Goal: Browse casually: Explore the website without a specific task or goal

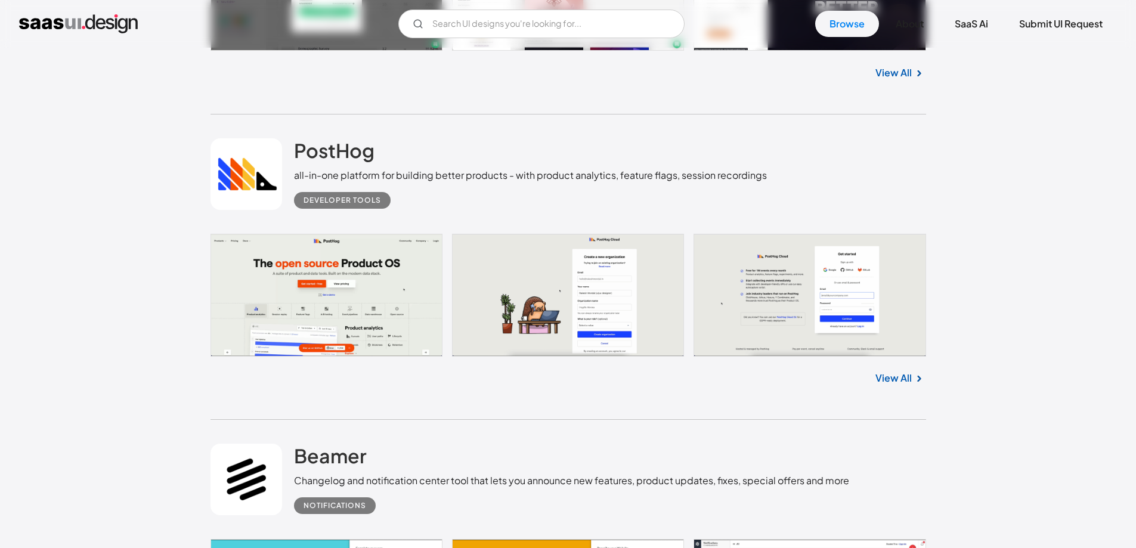
scroll to position [1312, 0]
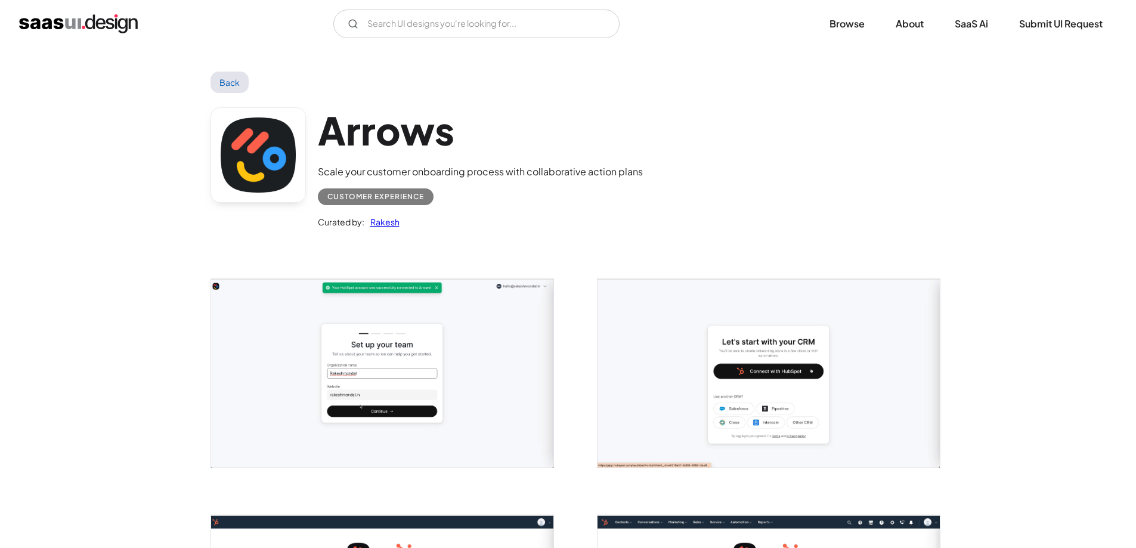
click at [715, 149] on div "Arrows Scale your customer onboarding process with collaborative action plans C…" at bounding box center [569, 171] width 716 height 156
click at [710, 148] on div "Arrows Scale your customer onboarding process with collaborative action plans C…" at bounding box center [569, 171] width 716 height 156
click at [450, 19] on input "Email Form" at bounding box center [476, 24] width 286 height 29
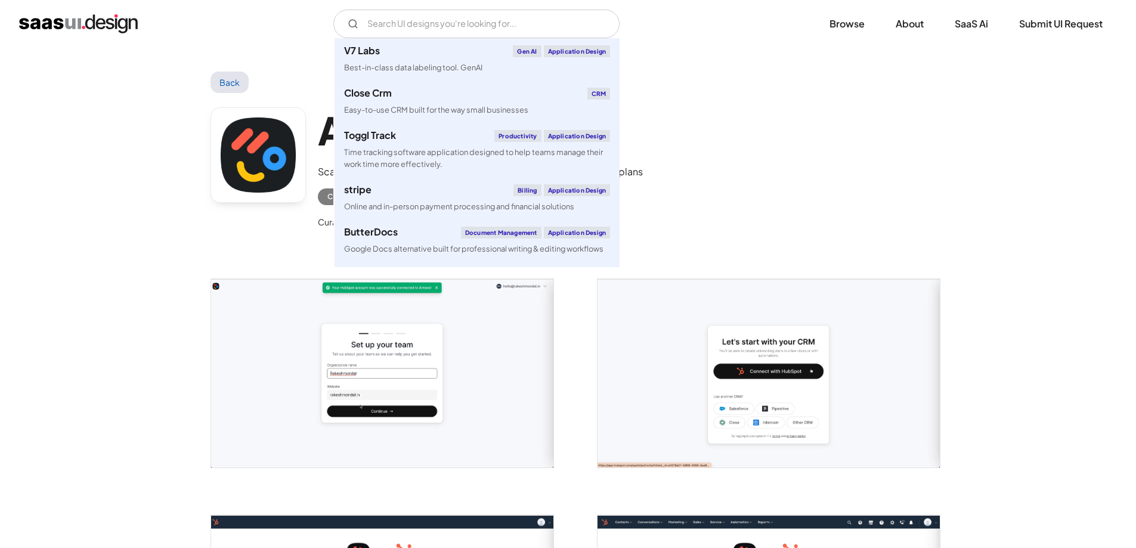
click at [641, 40] on div "V7 Labs Gen AI Application Design Best-in-class data labeling tool. GenAI Close…" at bounding box center [568, 24] width 1136 height 48
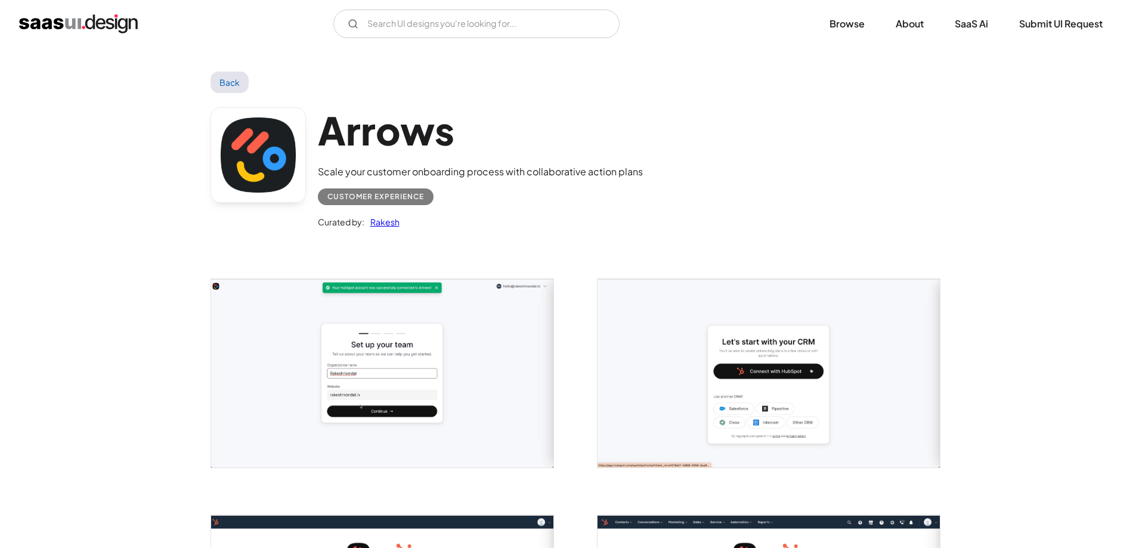
click at [699, 155] on div "Arrows Scale your customer onboarding process with collaborative action plans C…" at bounding box center [569, 171] width 716 height 156
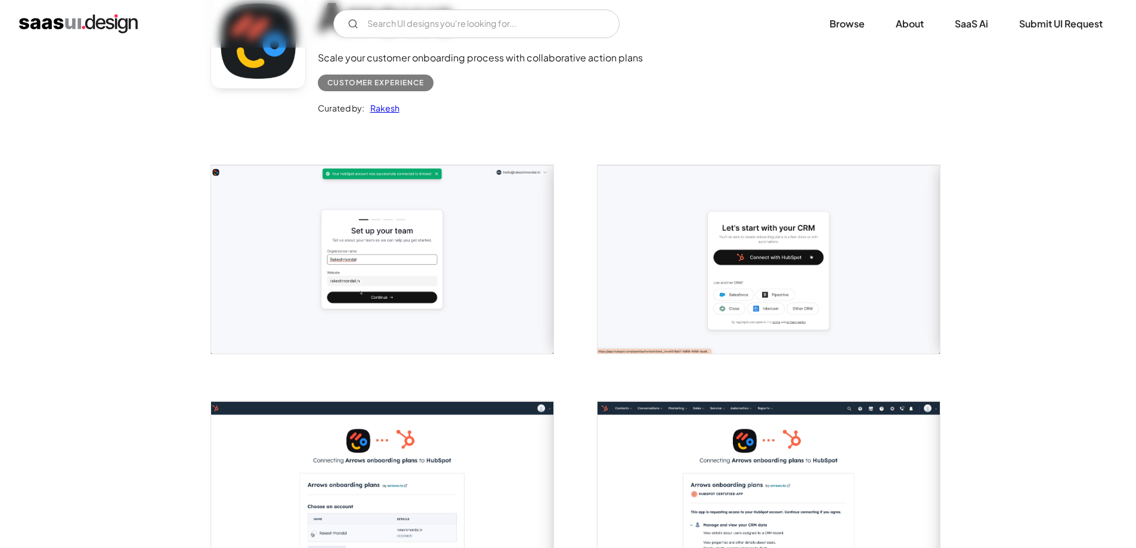
scroll to position [298, 0]
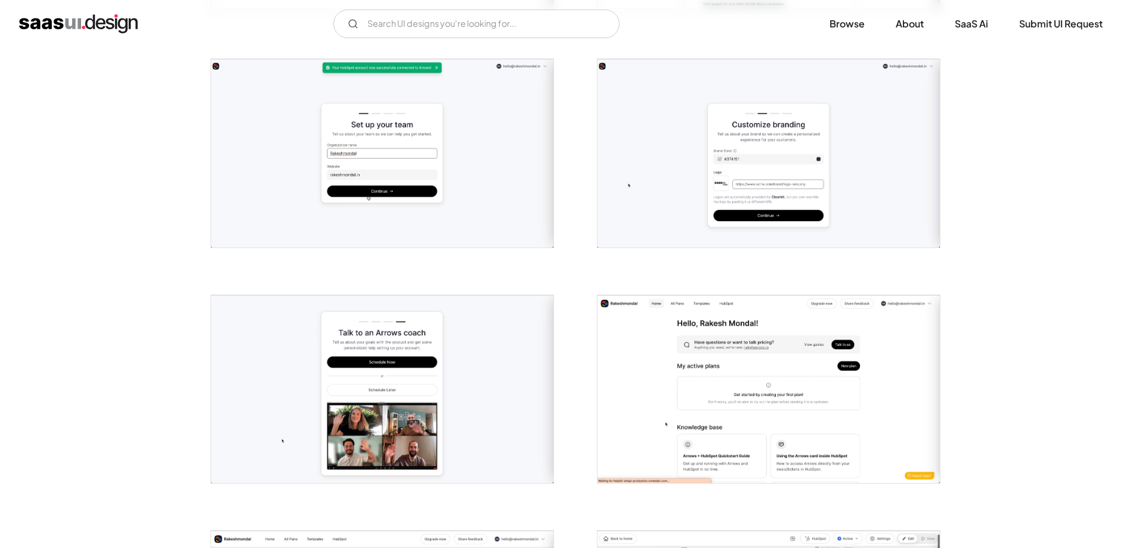
scroll to position [716, 0]
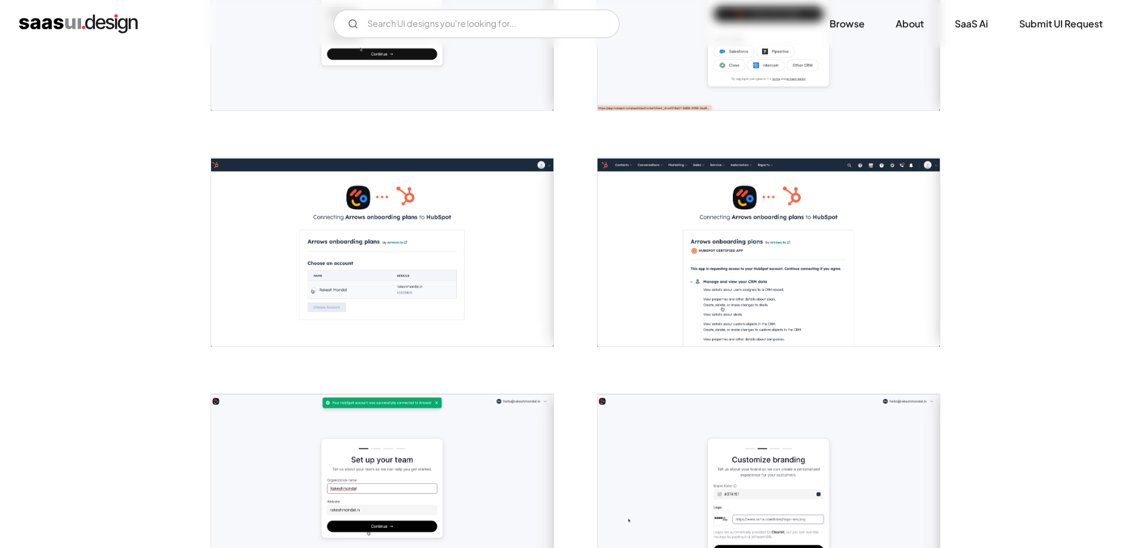
scroll to position [0, 0]
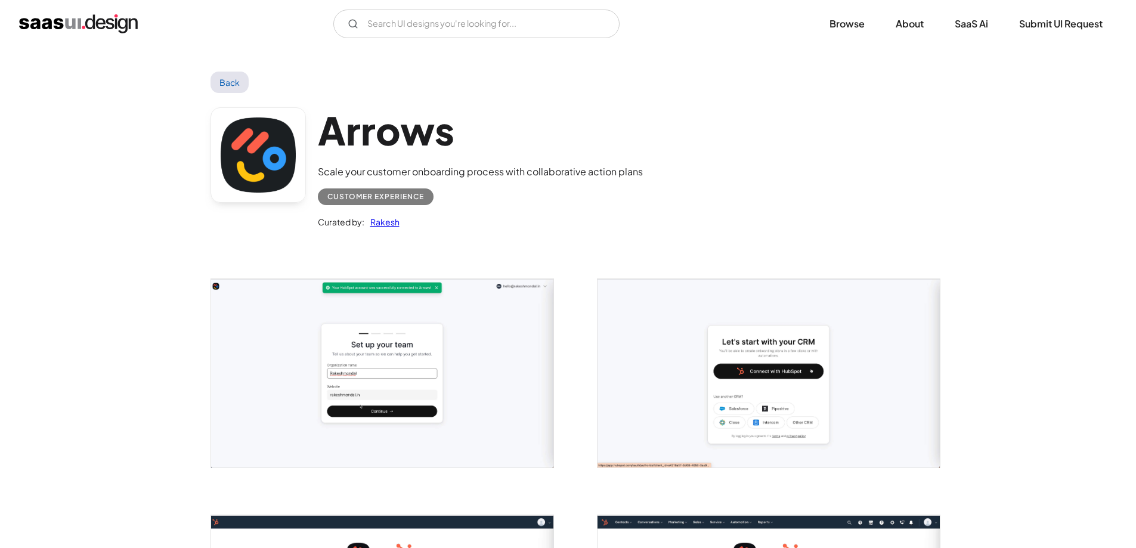
click at [568, 88] on div "Back" at bounding box center [569, 82] width 716 height 21
click at [545, 26] on input "Email Form" at bounding box center [476, 24] width 286 height 29
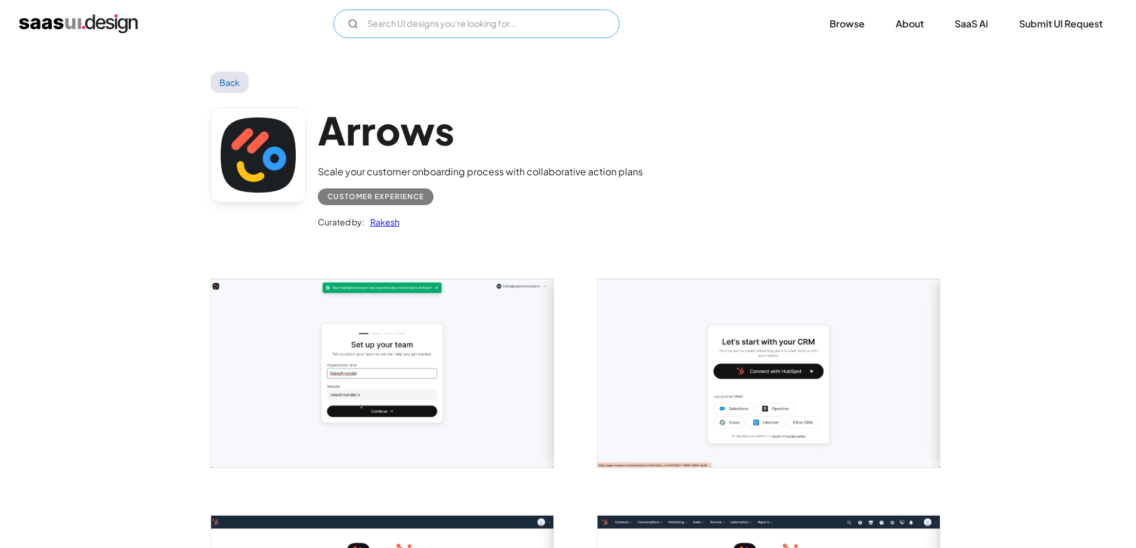
click at [508, 24] on input "Email Form" at bounding box center [476, 24] width 286 height 29
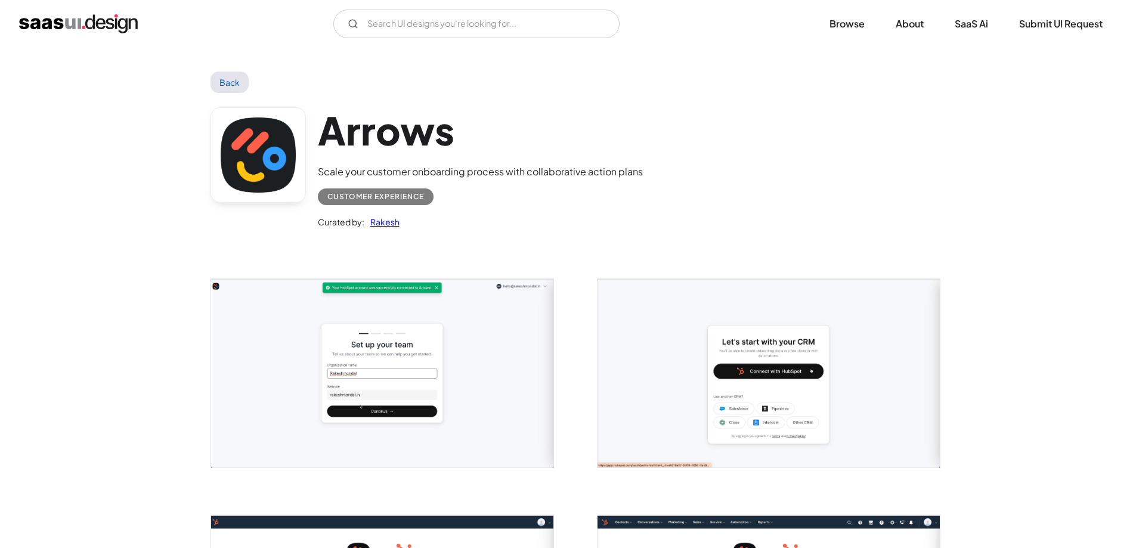
drag, startPoint x: 296, startPoint y: 75, endPoint x: 294, endPoint y: 83, distance: 8.5
click at [295, 76] on div "Back" at bounding box center [569, 82] width 716 height 21
click at [294, 83] on div "Back" at bounding box center [569, 82] width 716 height 21
click at [385, 133] on h1 "Arrows" at bounding box center [480, 130] width 325 height 46
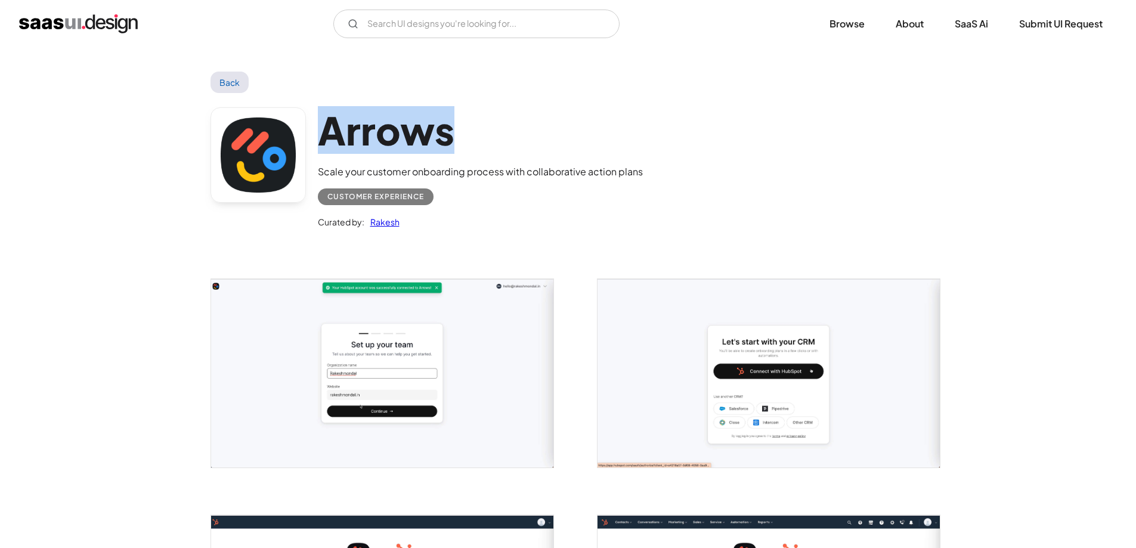
click at [385, 134] on h1 "Arrows" at bounding box center [480, 130] width 325 height 46
click at [385, 133] on h1 "Arrows" at bounding box center [480, 130] width 325 height 46
click at [435, 137] on h1 "Arrows" at bounding box center [480, 130] width 325 height 46
drag, startPoint x: 466, startPoint y: 138, endPoint x: 418, endPoint y: 129, distance: 49.7
click at [333, 128] on h1 "Arrows" at bounding box center [480, 130] width 325 height 46
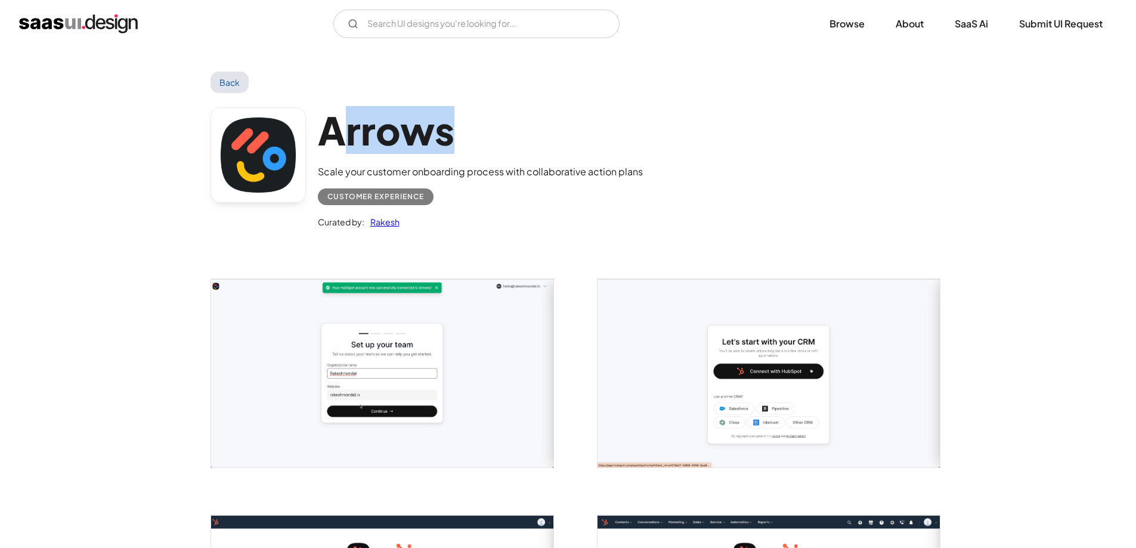
click at [418, 130] on h1 "Arrows" at bounding box center [480, 130] width 325 height 46
drag, startPoint x: 325, startPoint y: 128, endPoint x: 491, endPoint y: 141, distance: 166.3
click at [491, 144] on h1 "Arrows" at bounding box center [480, 130] width 325 height 46
click at [610, 149] on h1 "Arrows" at bounding box center [480, 130] width 325 height 46
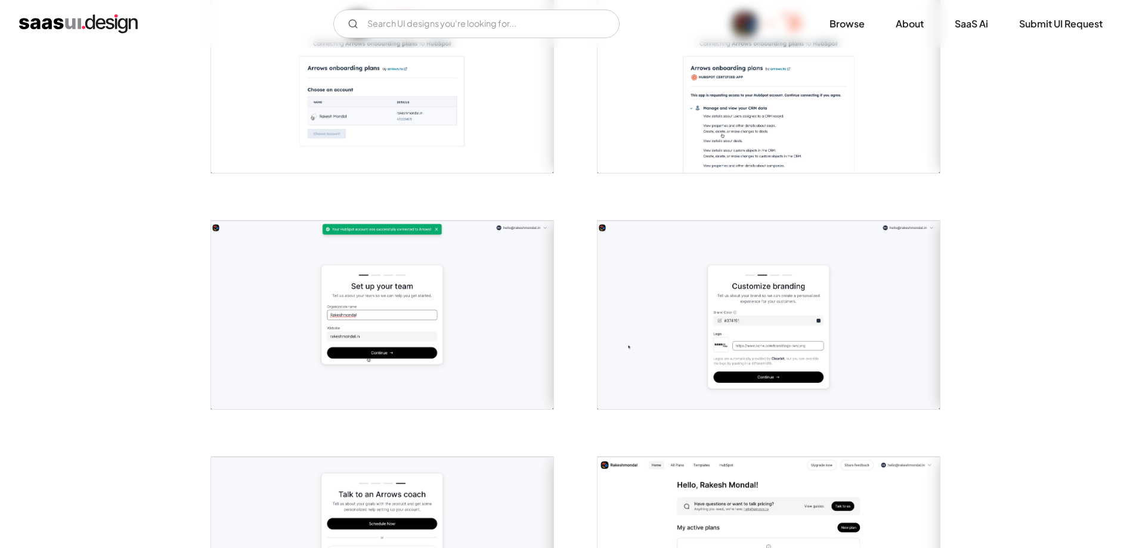
scroll to position [537, 0]
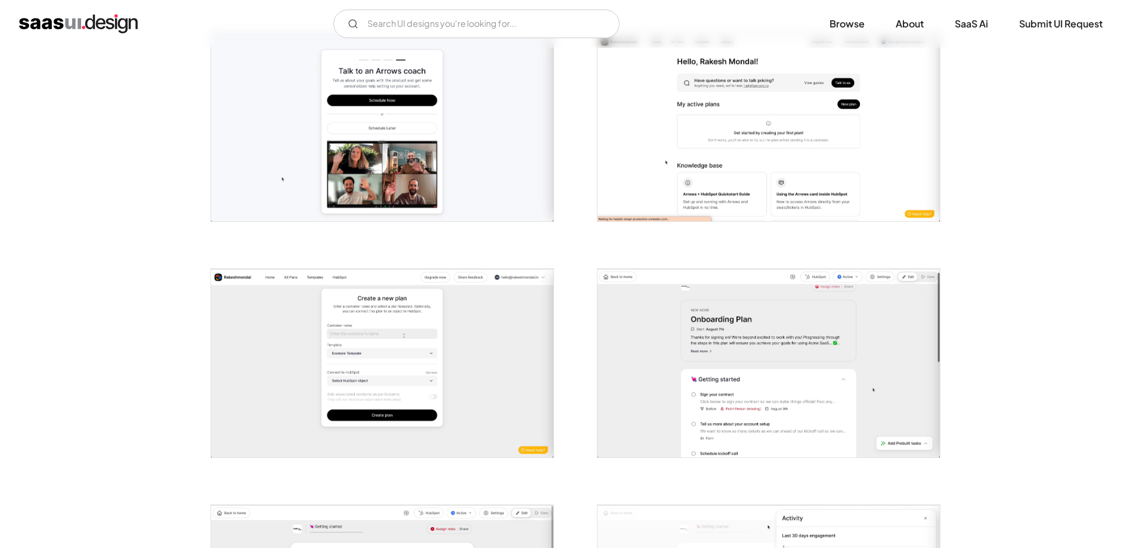
scroll to position [1014, 0]
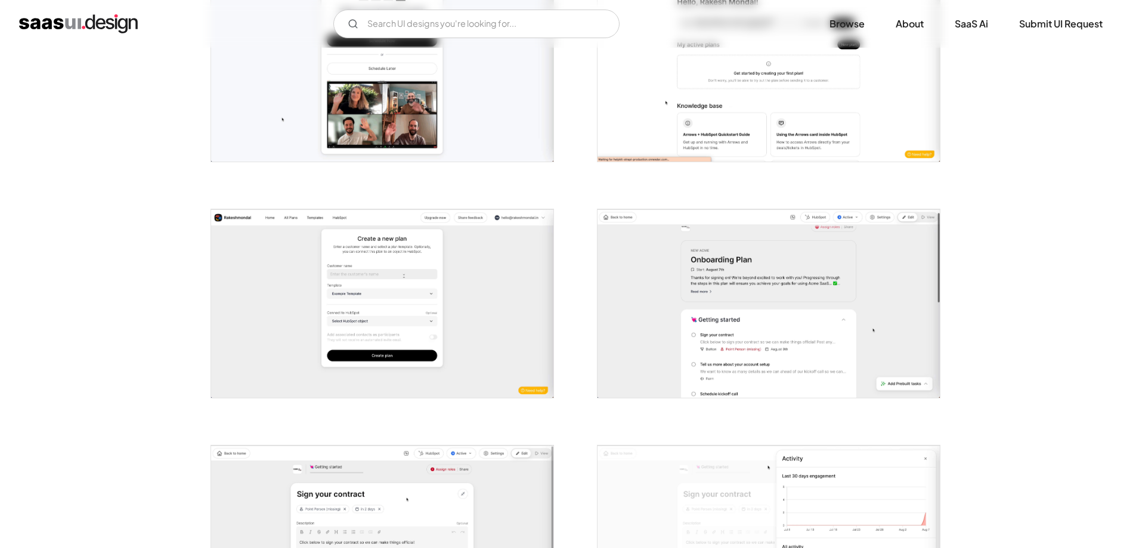
click at [576, 199] on div at bounding box center [569, 532] width 716 height 2597
click at [576, 189] on div at bounding box center [569, 532] width 716 height 2597
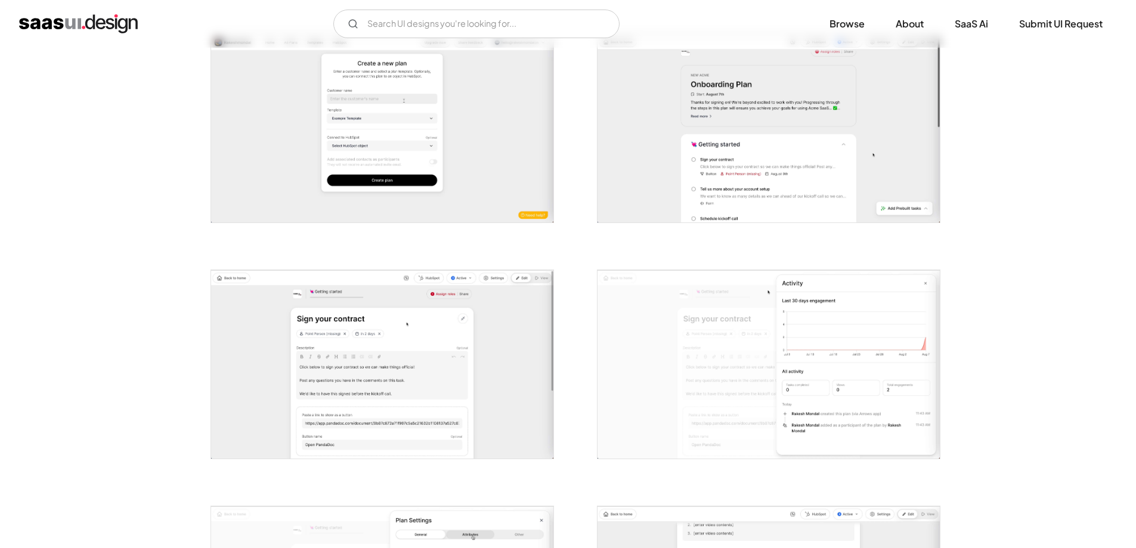
scroll to position [1193, 0]
click at [576, 191] on div at bounding box center [569, 353] width 716 height 2597
click at [577, 243] on div at bounding box center [569, 353] width 716 height 2597
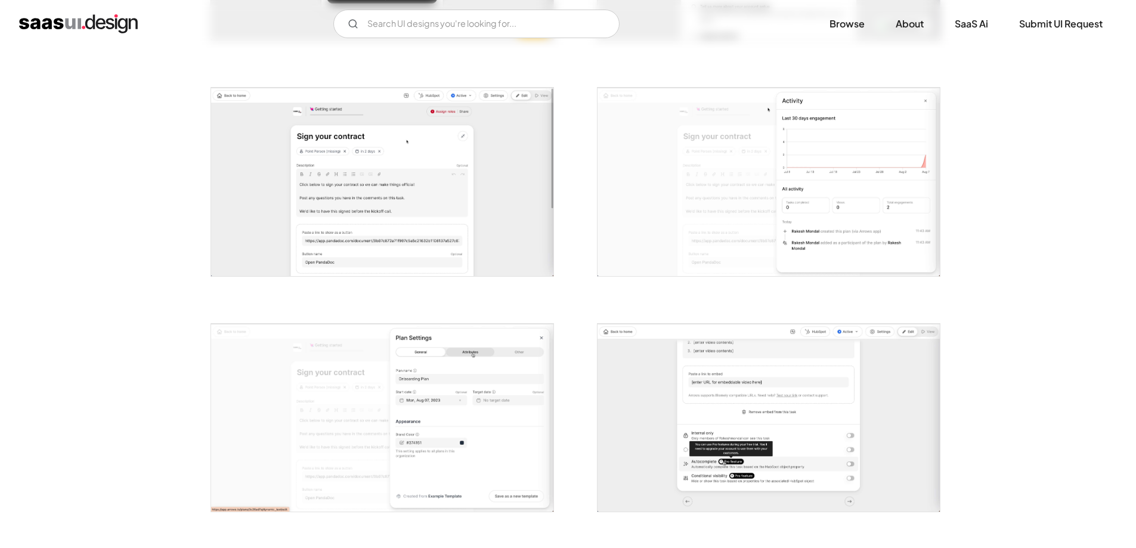
click at [575, 206] on div at bounding box center [569, 174] width 716 height 2597
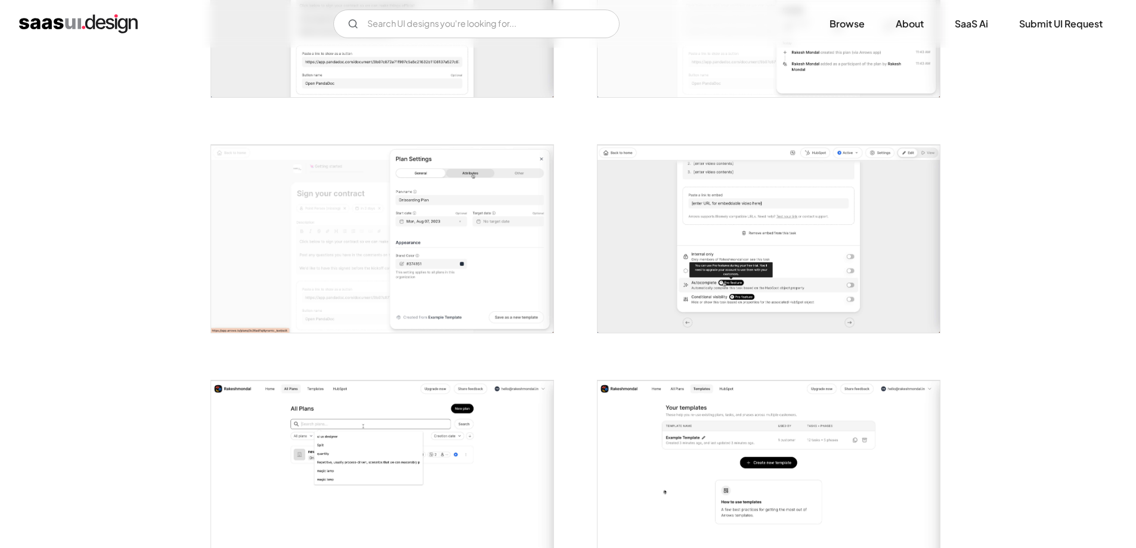
drag, startPoint x: 575, startPoint y: 207, endPoint x: 575, endPoint y: 222, distance: 15.5
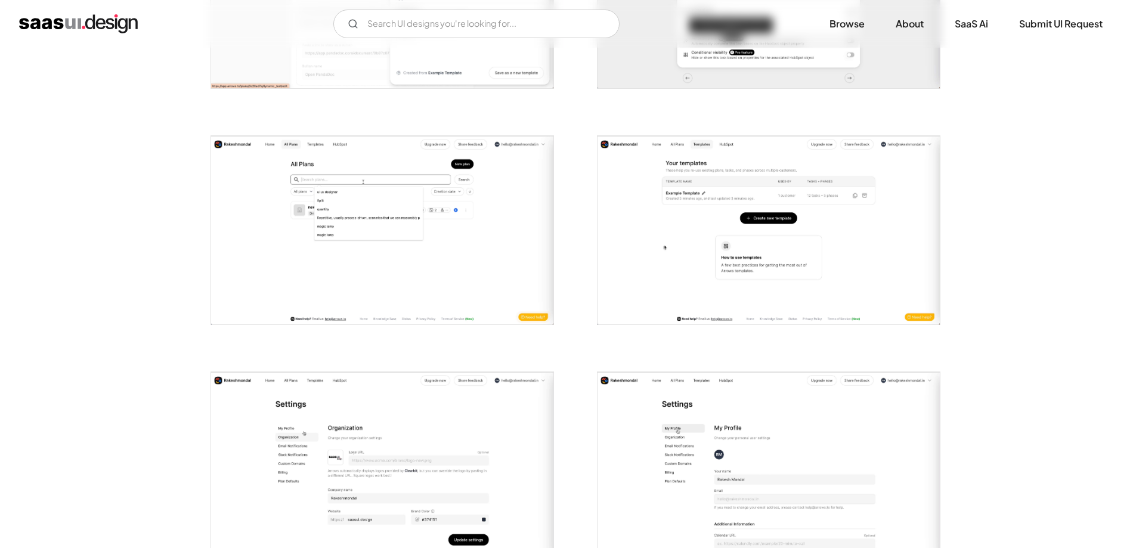
scroll to position [1909, 0]
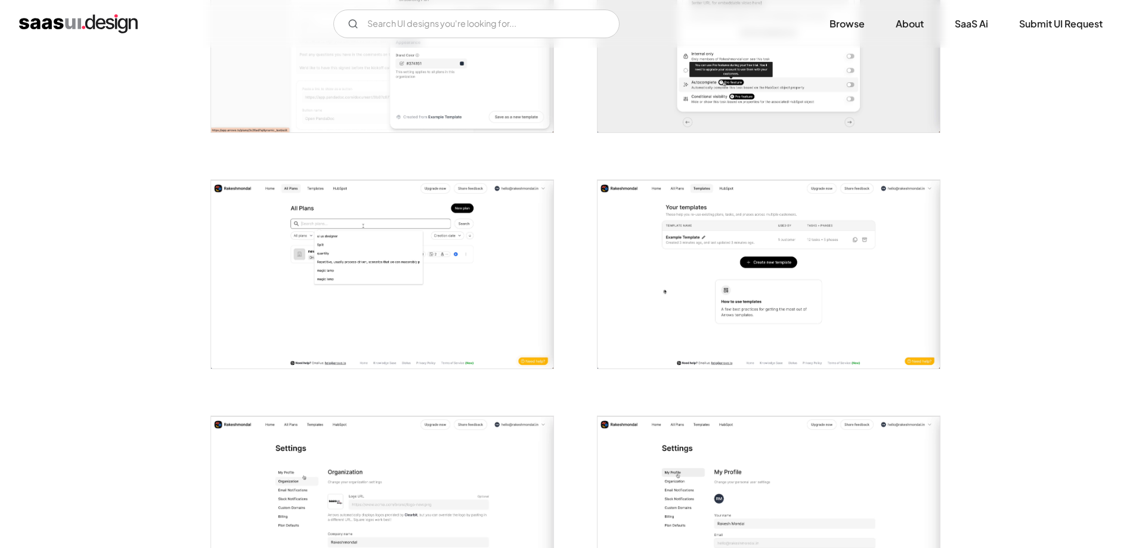
scroll to position [1730, 0]
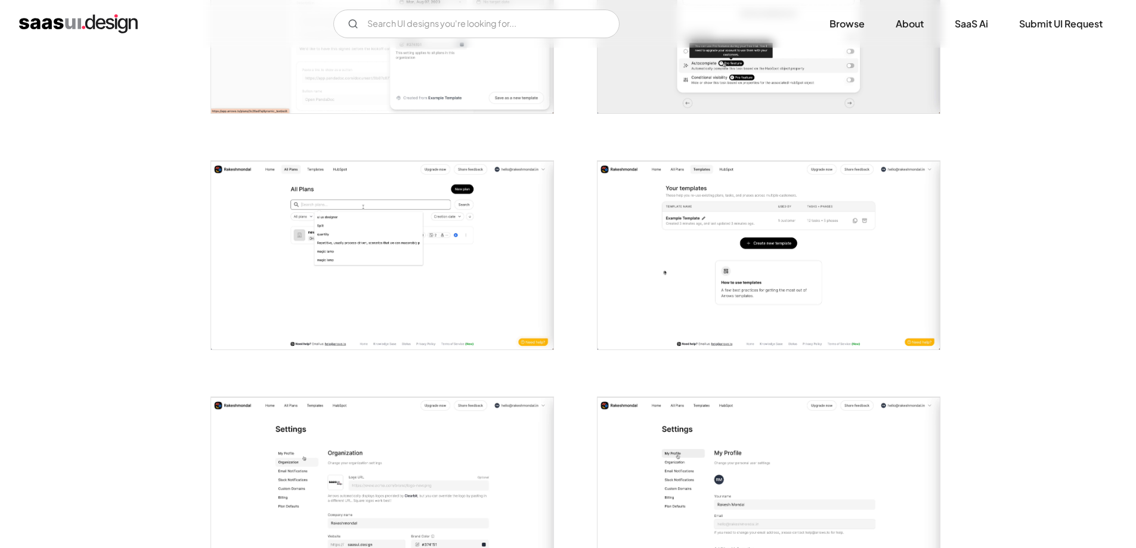
scroll to position [2028, 0]
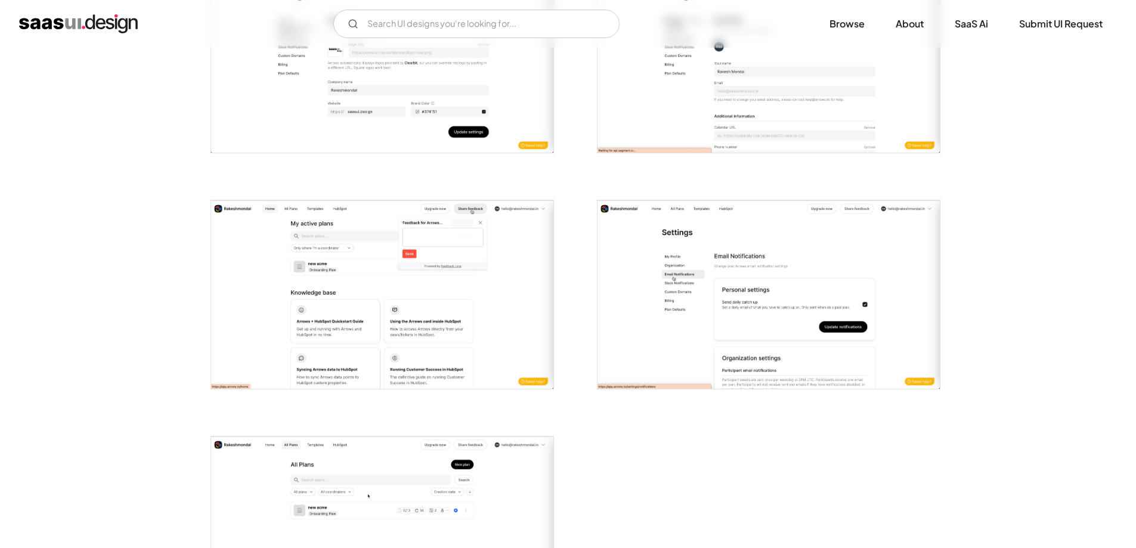
scroll to position [2267, 0]
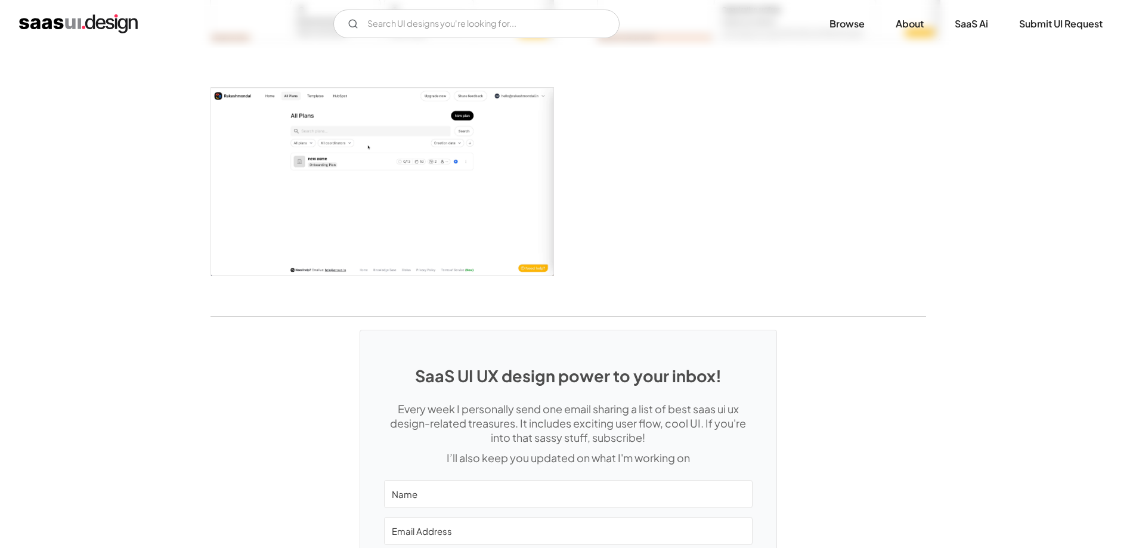
scroll to position [2713, 0]
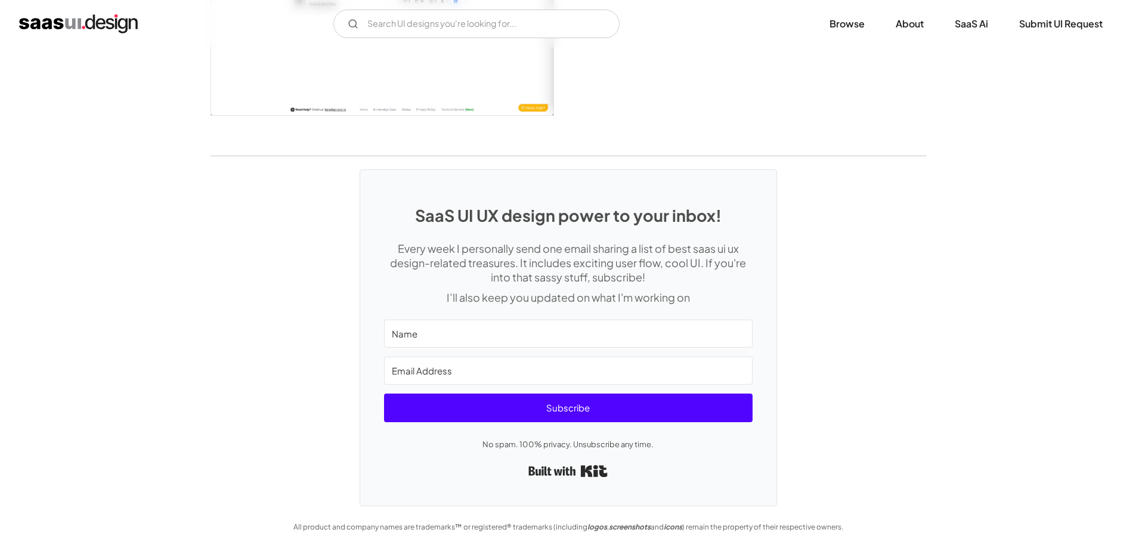
click at [574, 214] on h1 "SaaS UI UX design power to your inbox!" at bounding box center [568, 215] width 369 height 19
click at [493, 223] on h1 "SaaS UI UX design power to your inbox!" at bounding box center [568, 215] width 369 height 19
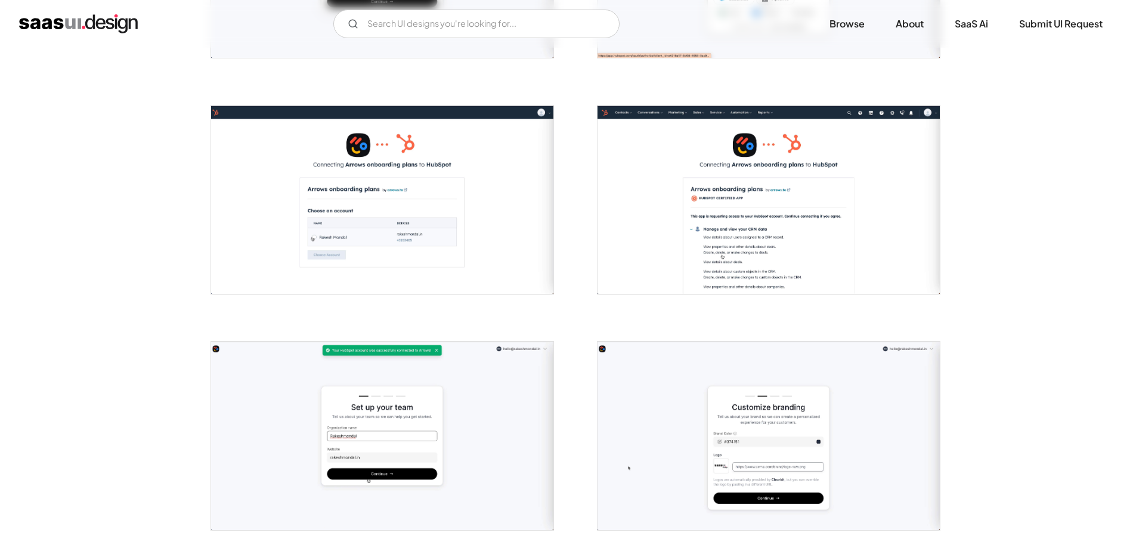
scroll to position [0, 0]
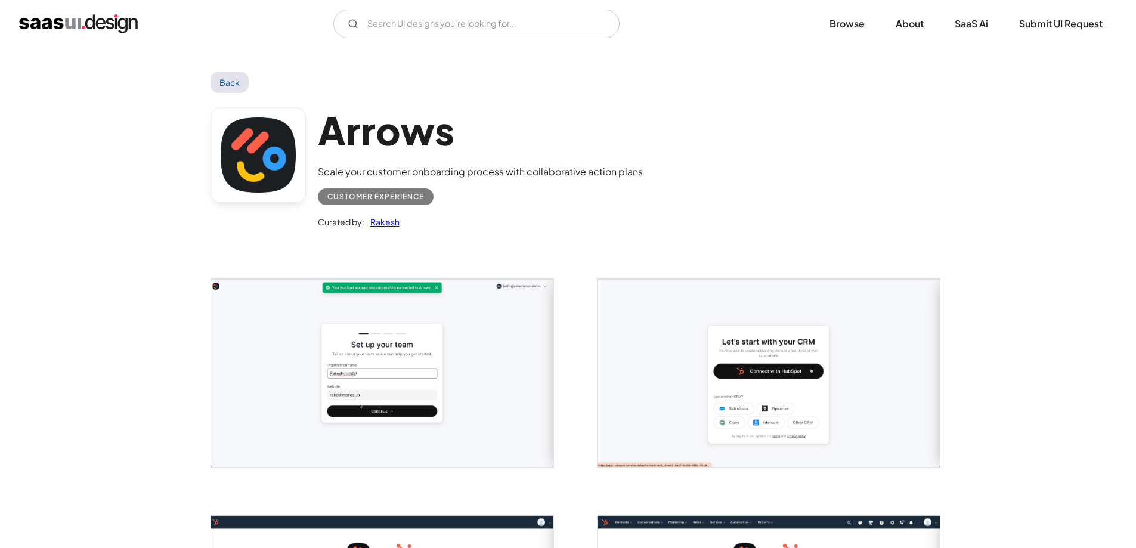
click at [658, 15] on div "V7 Labs Gen AI Application Design Best-in-class data labeling tool. GenAI Close…" at bounding box center [568, 24] width 1098 height 29
